Goal: Obtain resource: Obtain resource

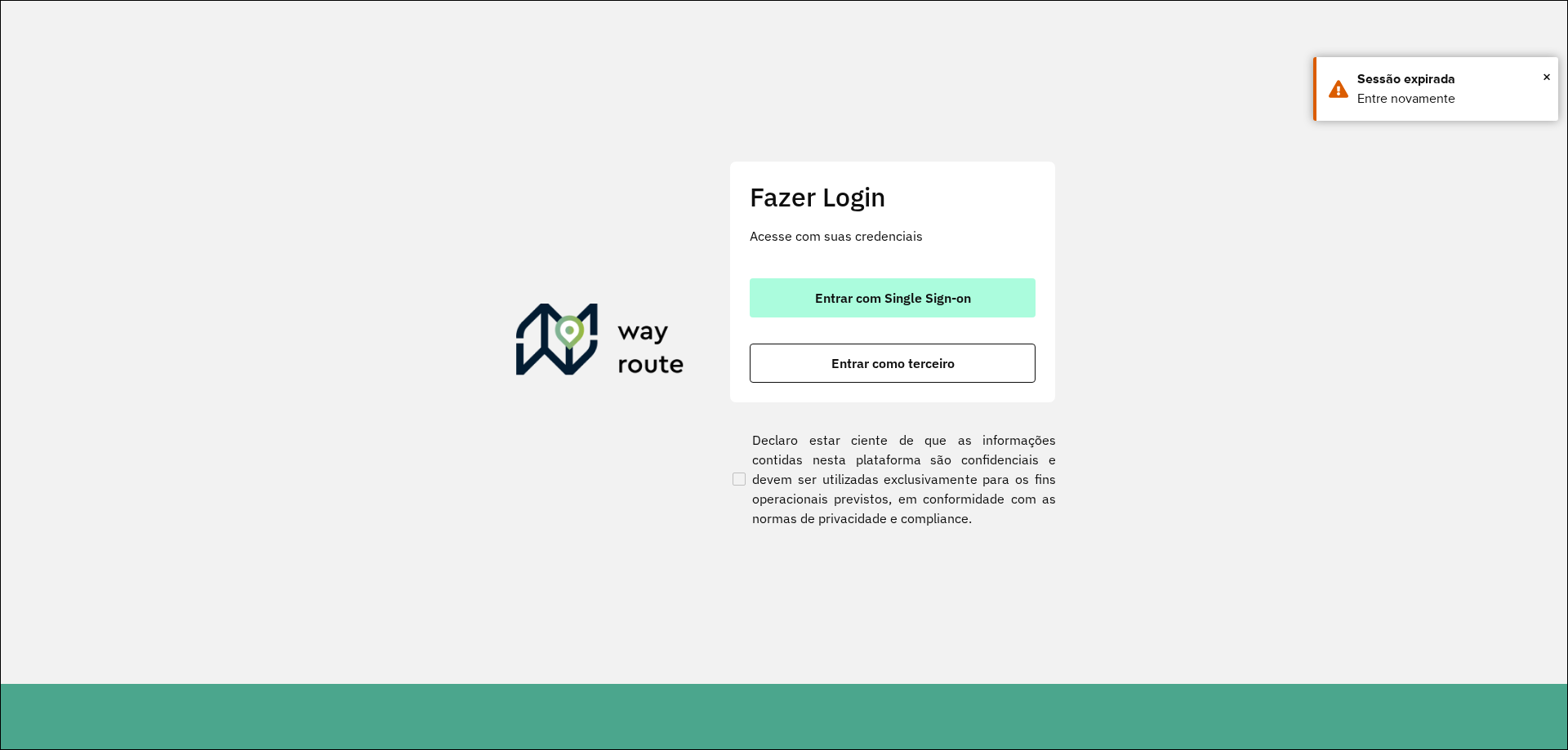
click at [811, 303] on button "Entrar com Single Sign-on" at bounding box center [892, 298] width 286 height 39
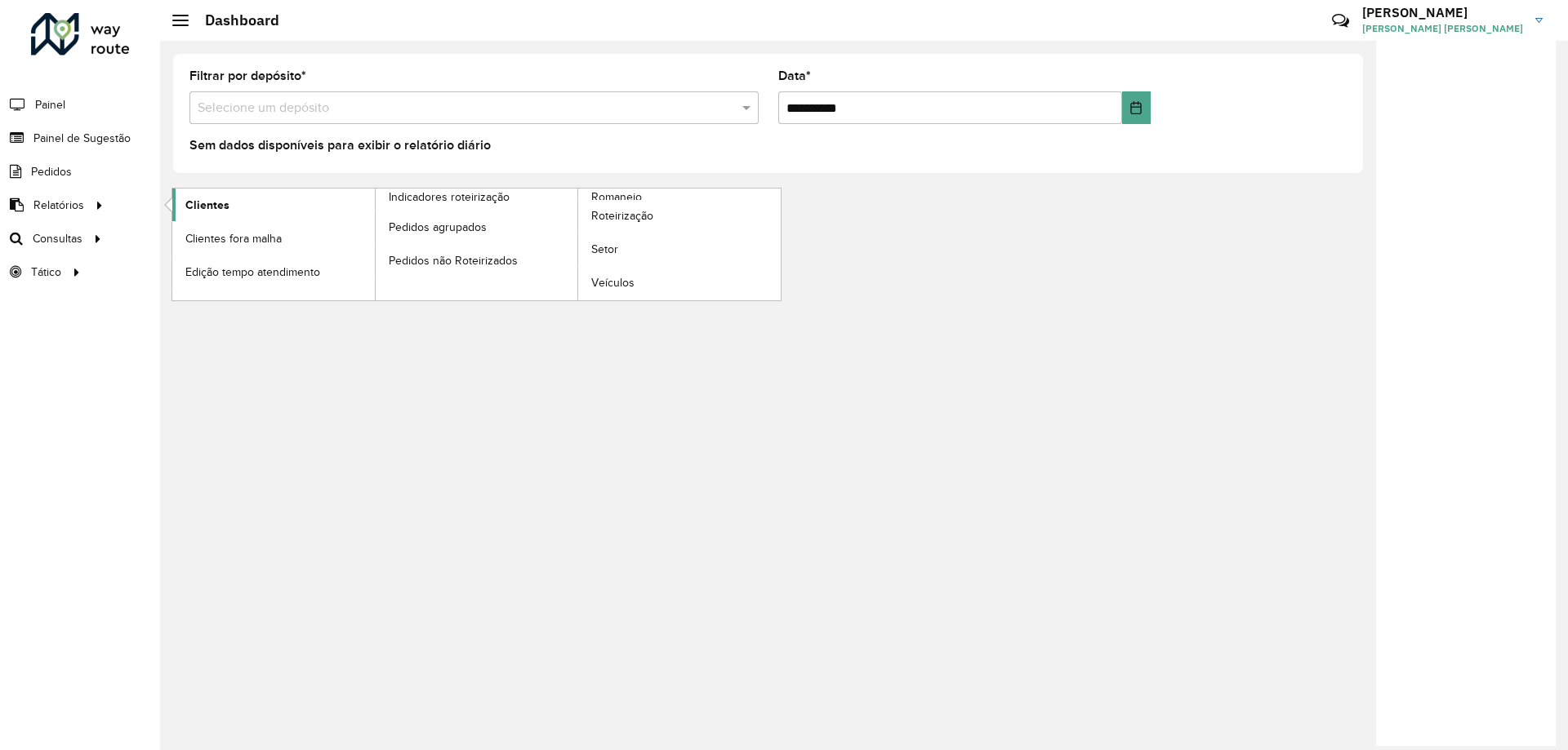
click at [250, 207] on link "Clientes" at bounding box center [273, 205] width 203 height 33
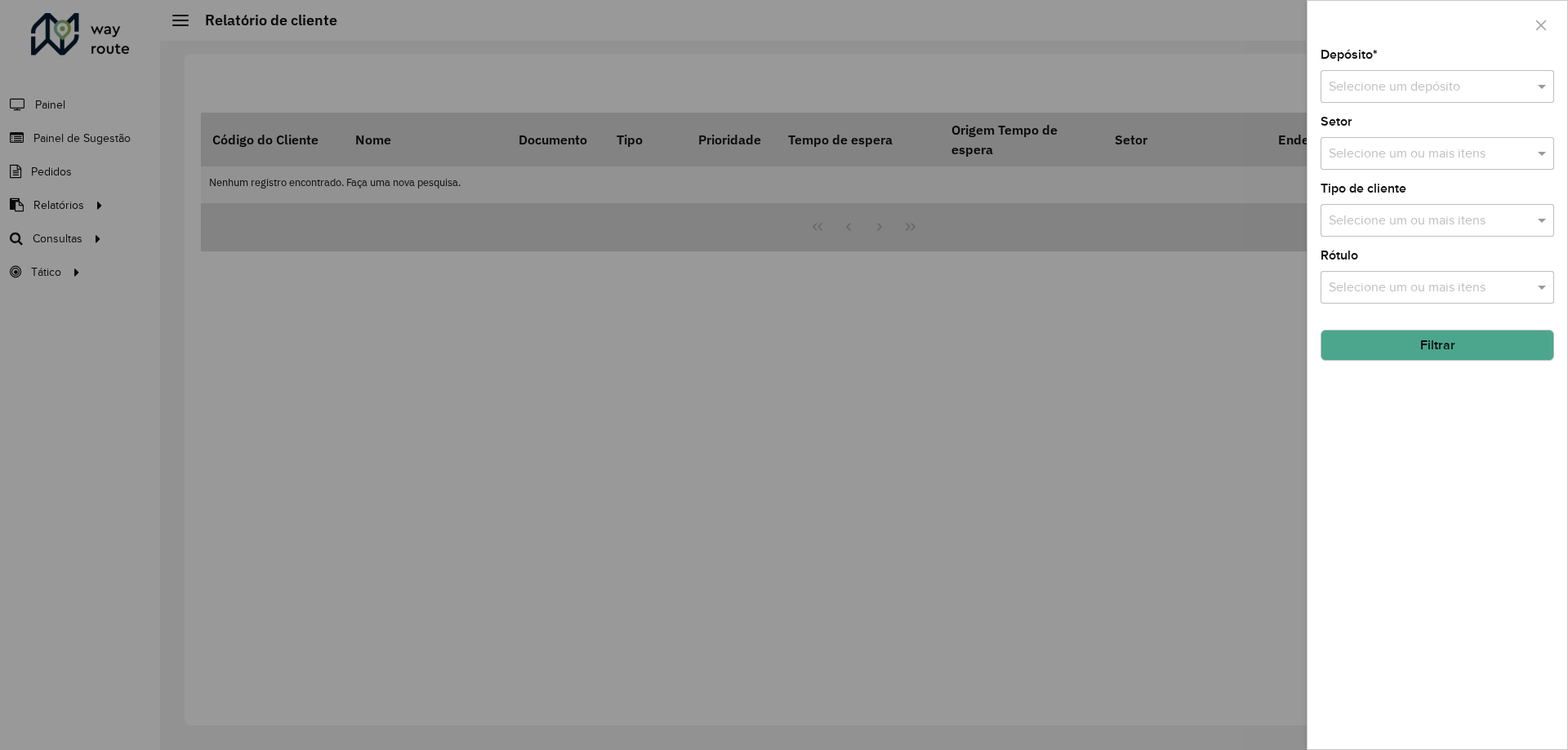
click at [1465, 97] on div "Selecione um depósito" at bounding box center [1437, 87] width 233 height 33
click at [1396, 151] on div "CDD Foz do Iguaçu" at bounding box center [1437, 162] width 232 height 28
click at [1446, 351] on button "Filtrar" at bounding box center [1437, 345] width 233 height 31
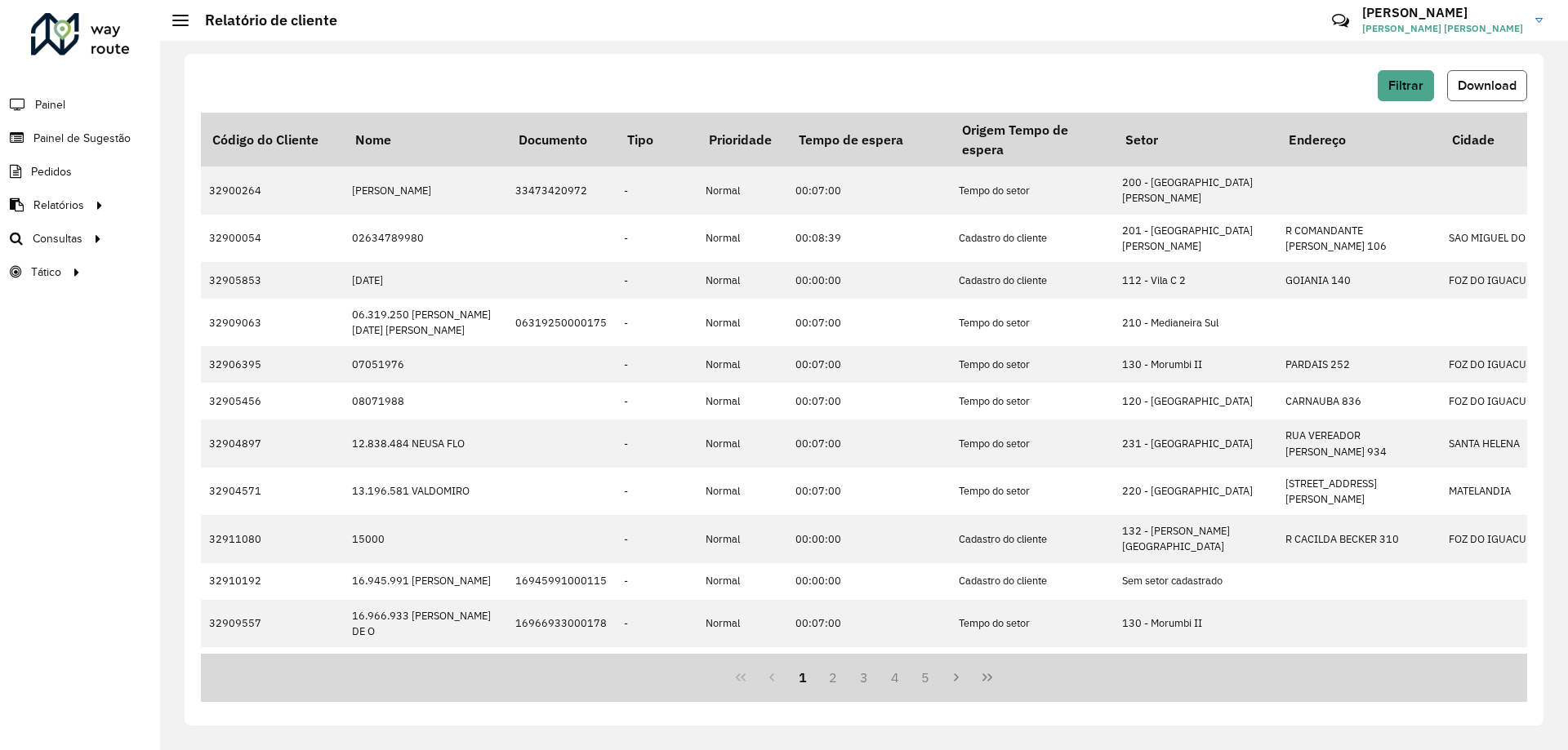
click at [1475, 80] on span "Download" at bounding box center [1487, 85] width 59 height 14
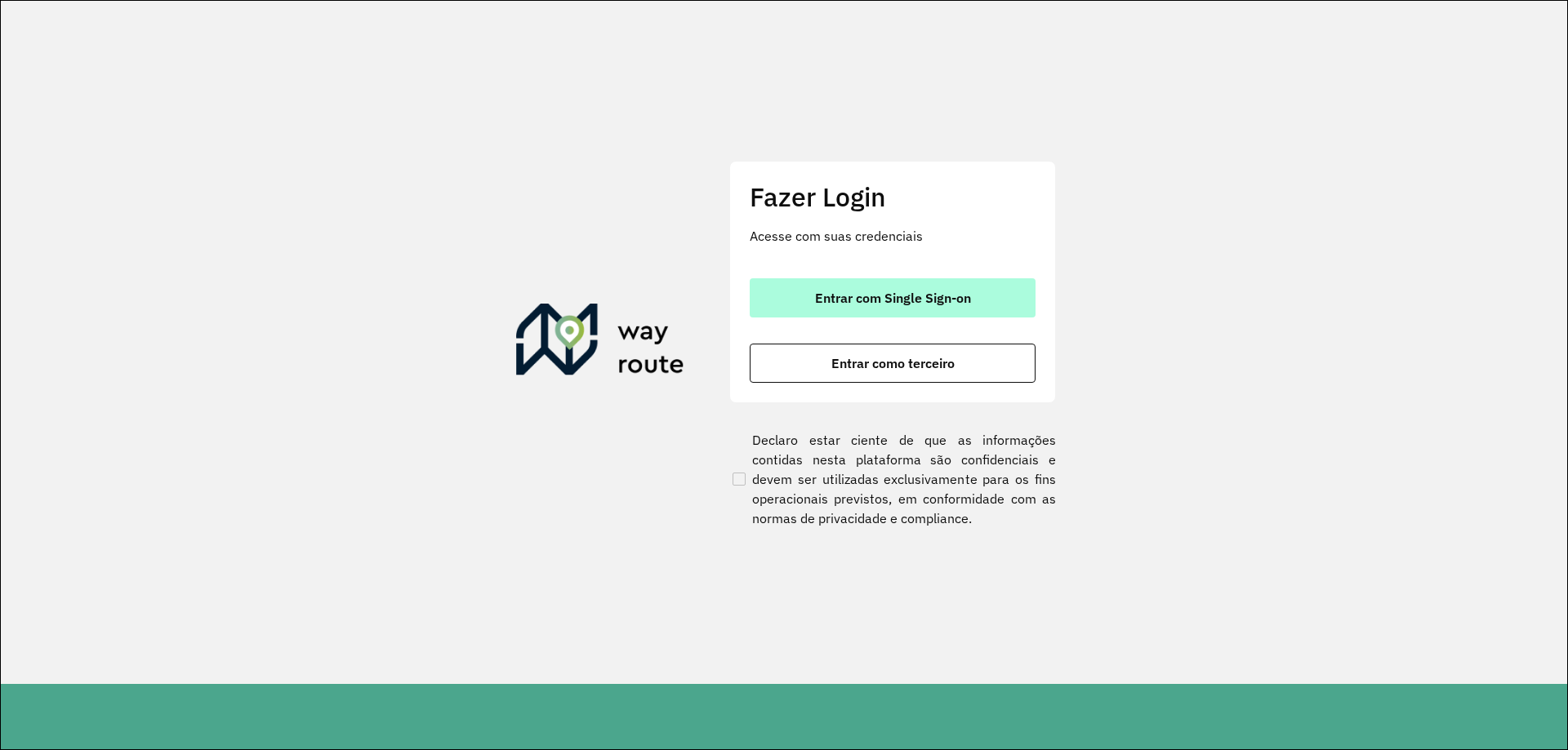
click at [846, 288] on button "Entrar com Single Sign-on" at bounding box center [892, 298] width 286 height 39
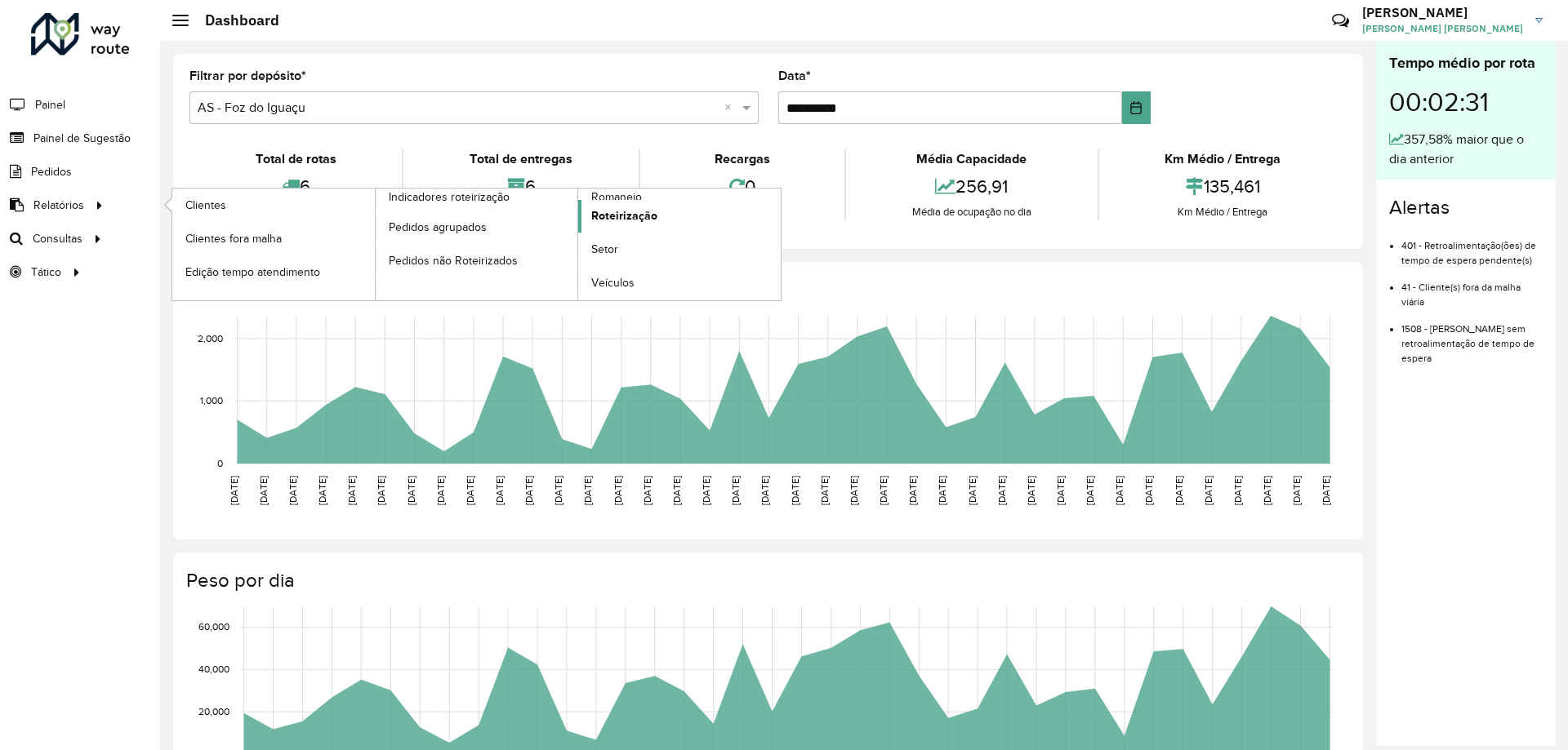
click at [630, 217] on span "Roteirização" at bounding box center [624, 216] width 66 height 17
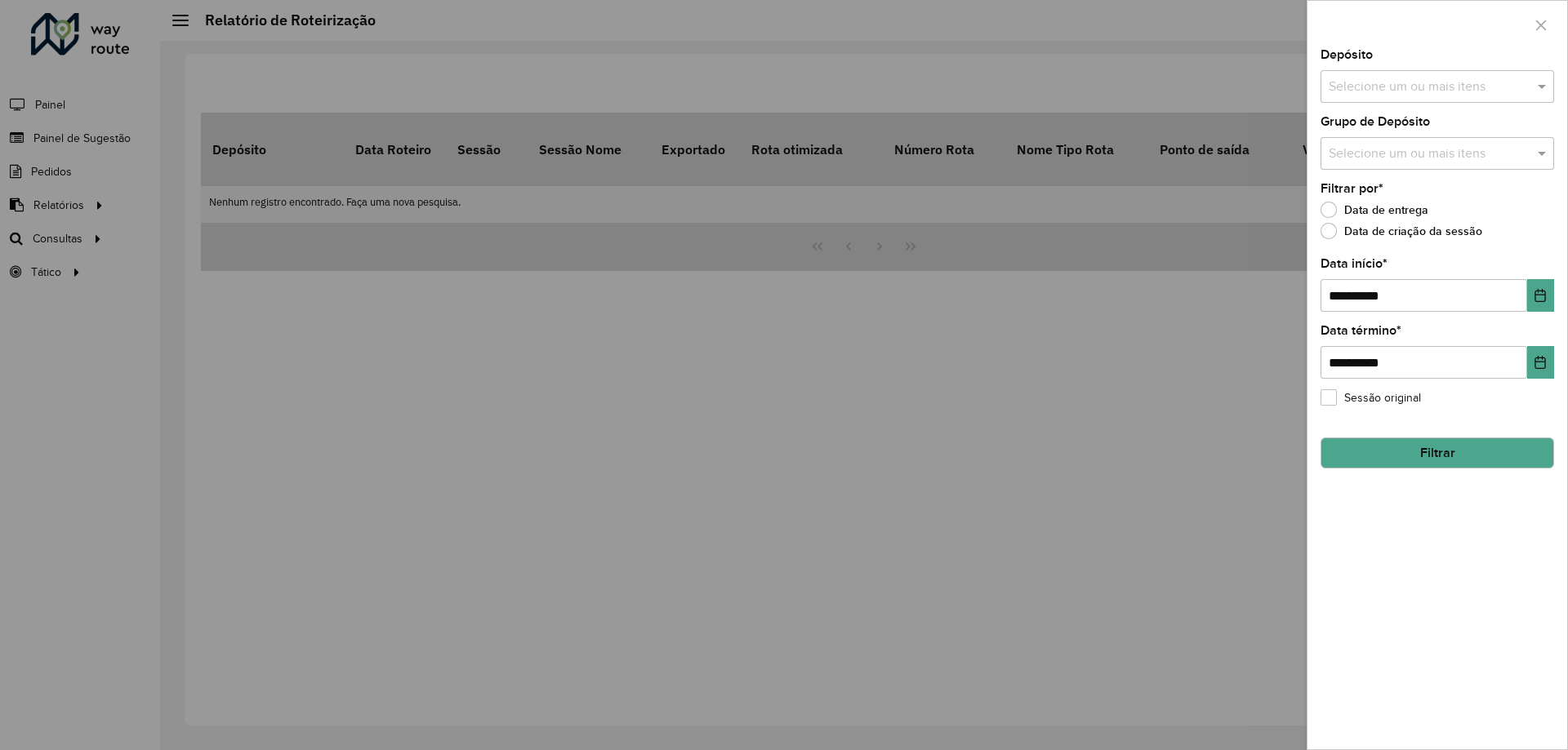
click at [1456, 77] on input "text" at bounding box center [1428, 87] width 209 height 20
click at [1395, 187] on div "CDD Foz do Iguaçu" at bounding box center [1437, 196] width 232 height 28
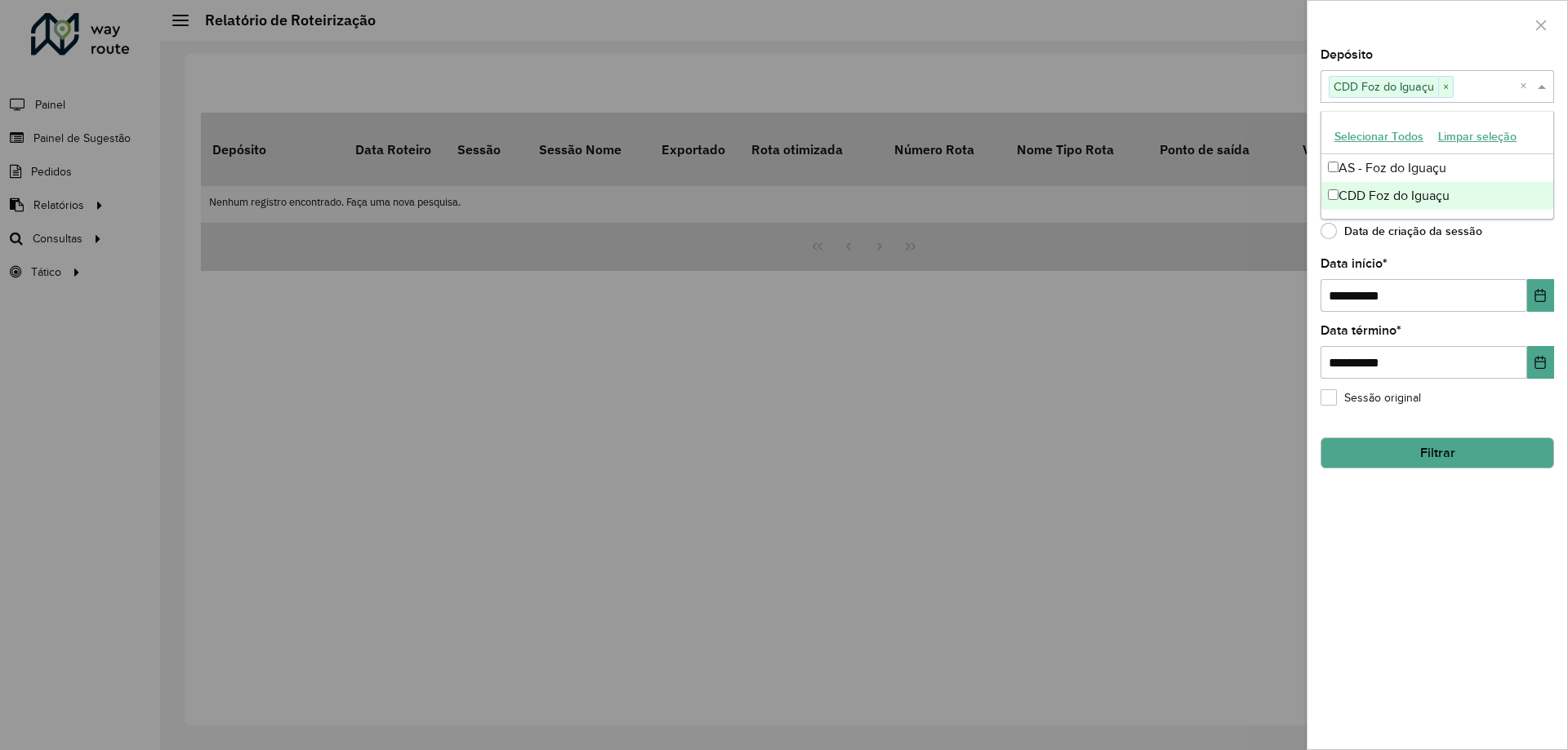
click at [1429, 431] on hb-field-button "Filtrar" at bounding box center [1437, 446] width 233 height 44
click at [1432, 447] on button "Filtrar" at bounding box center [1437, 453] width 233 height 31
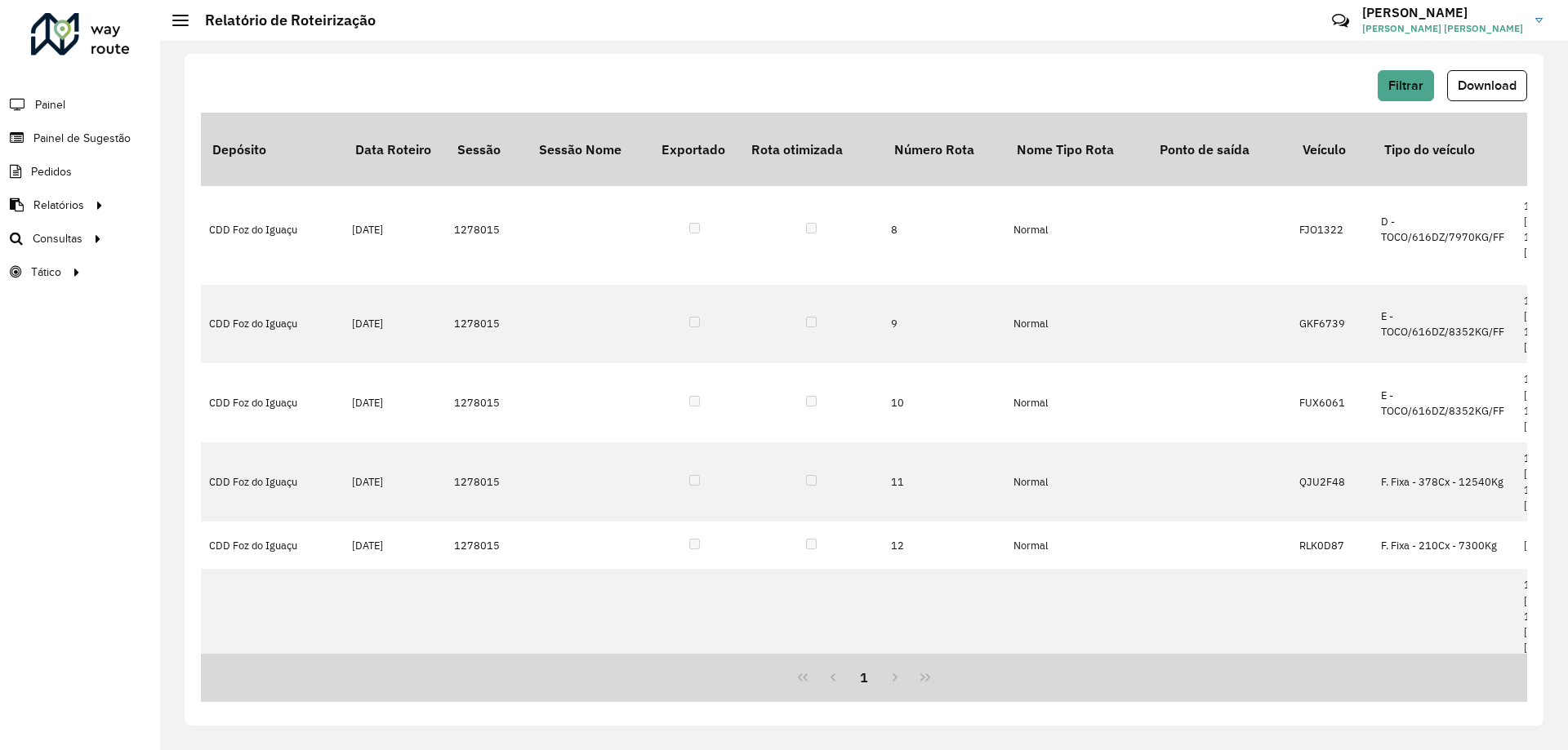
scroll to position [720, 0]
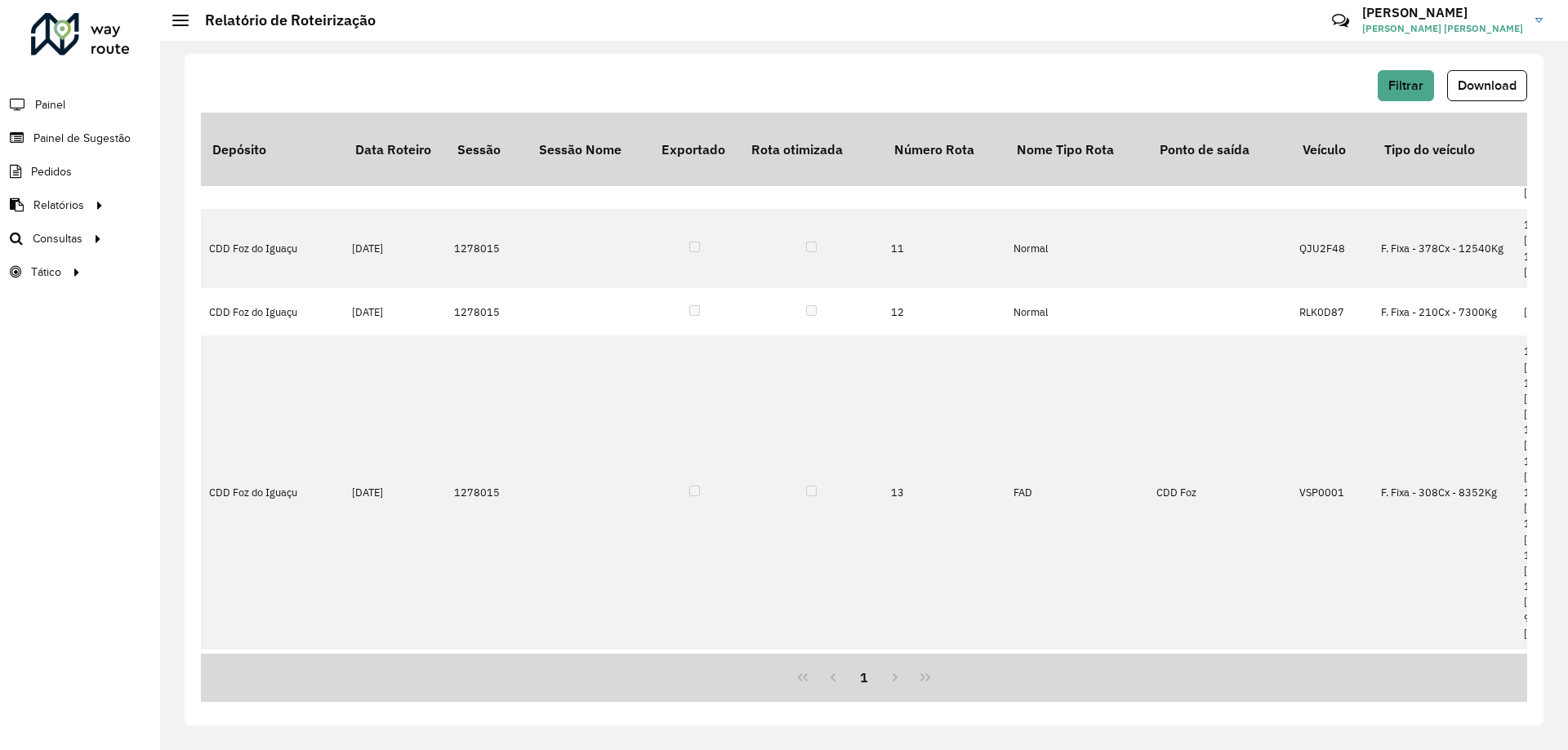
drag, startPoint x: 498, startPoint y: 373, endPoint x: 452, endPoint y: 379, distance: 46.4
click at [452, 712] on td "1278015" at bounding box center [486, 752] width 81 height 79
copy td "1278015"
click at [1076, 66] on div "Filtrar Download Depósito Data Roteiro Sessão Sessão Nome Exportado Rota otimiz…" at bounding box center [864, 390] width 1359 height 672
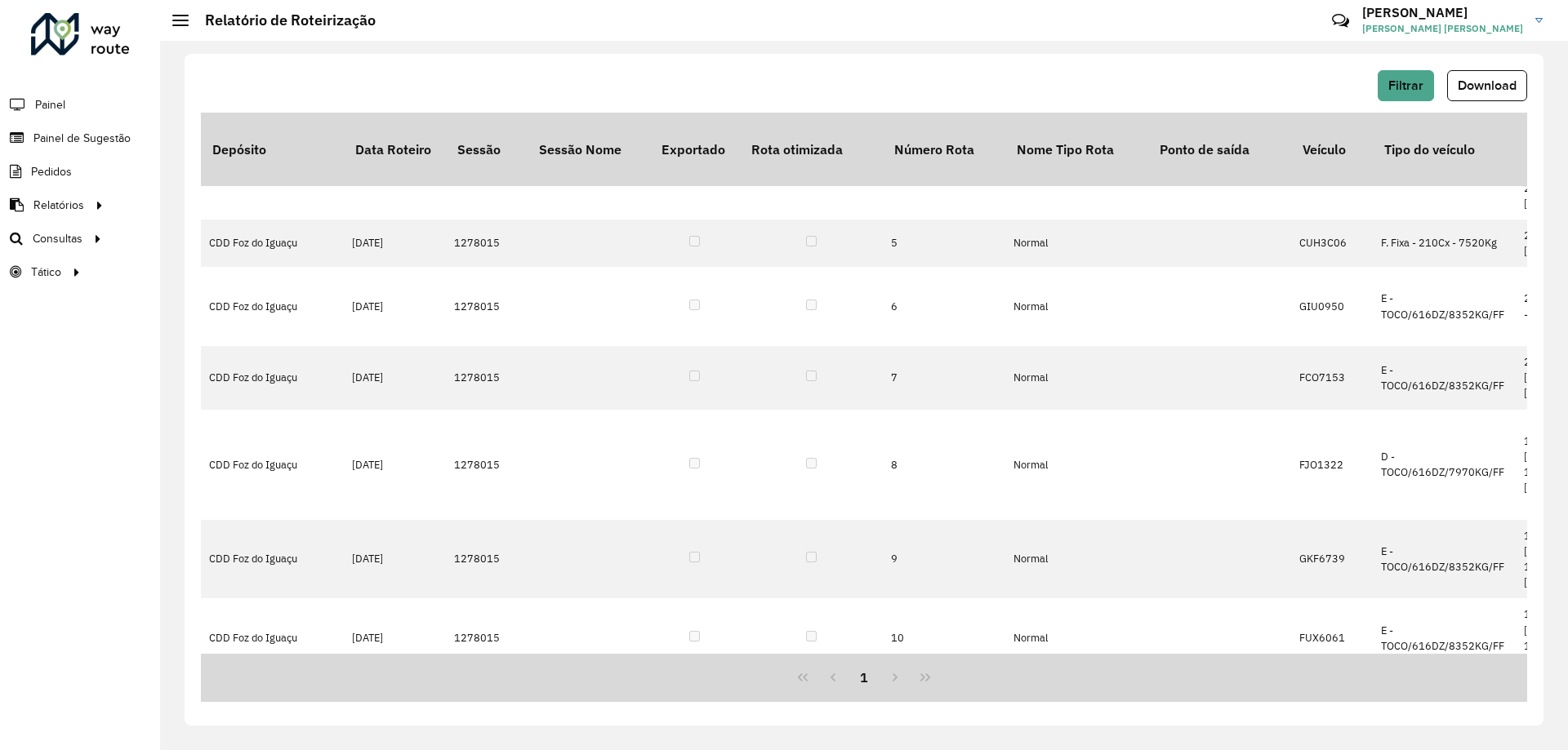
scroll to position [230, 0]
